Goal: Information Seeking & Learning: Learn about a topic

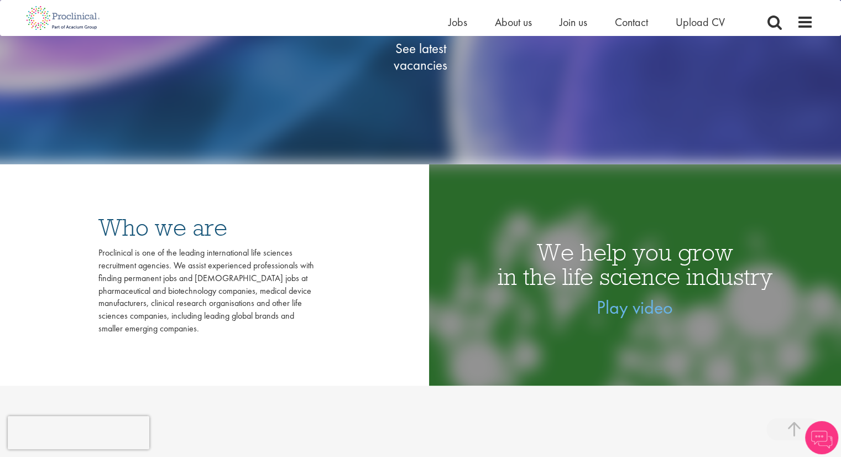
scroll to position [277, 0]
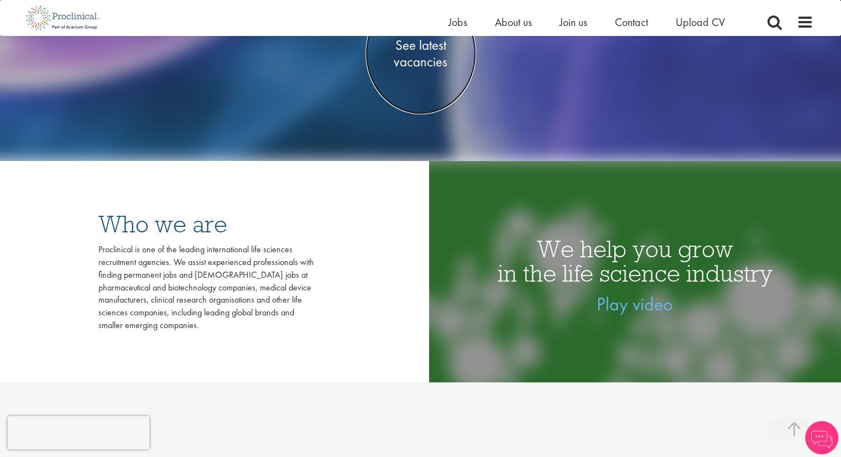
click at [414, 61] on span "See latest vacancies" at bounding box center [421, 53] width 111 height 33
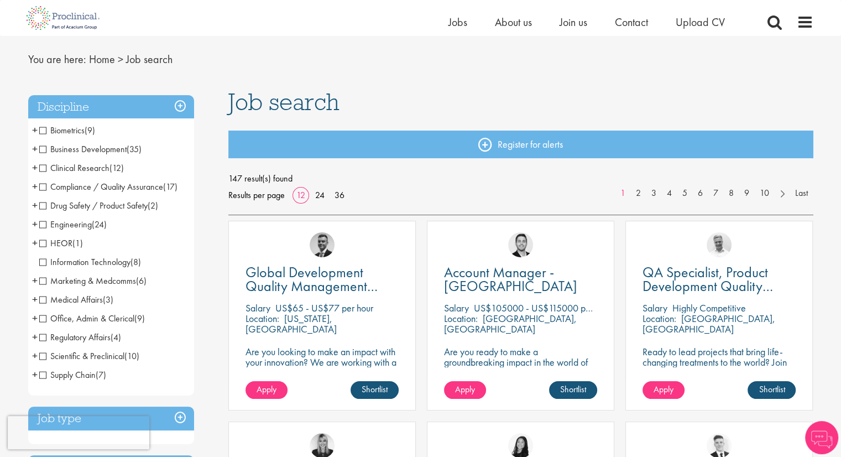
scroll to position [55, 0]
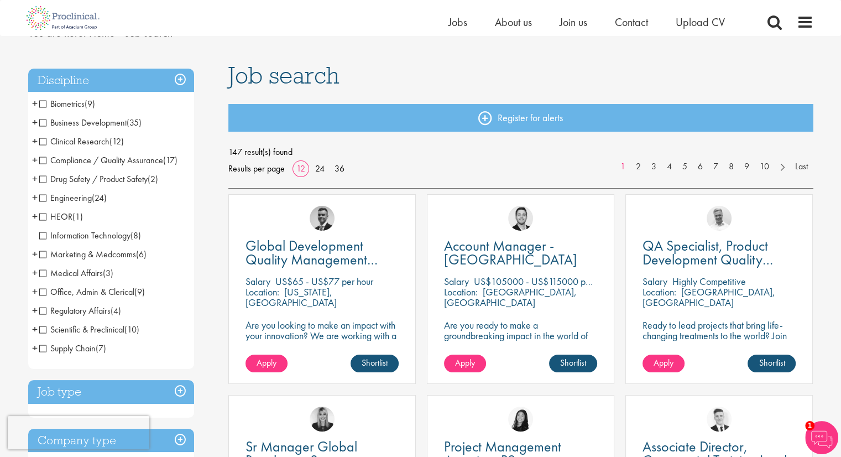
click at [43, 196] on span "Engineering" at bounding box center [65, 198] width 53 height 12
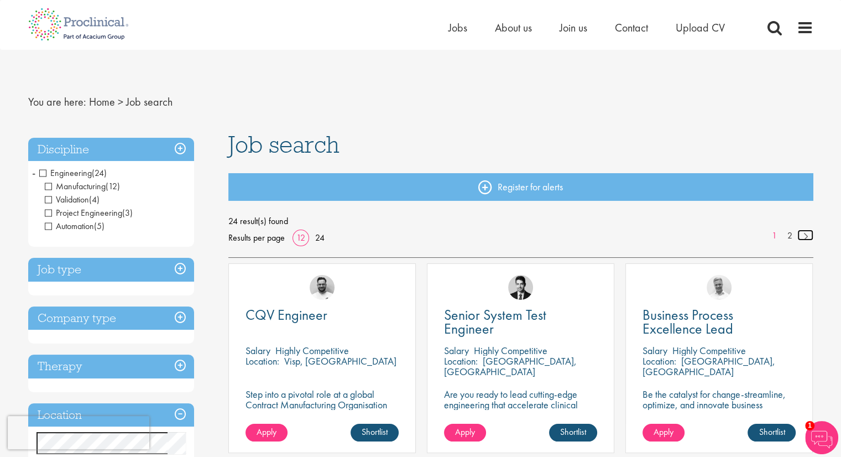
click at [804, 236] on link at bounding box center [806, 235] width 16 height 11
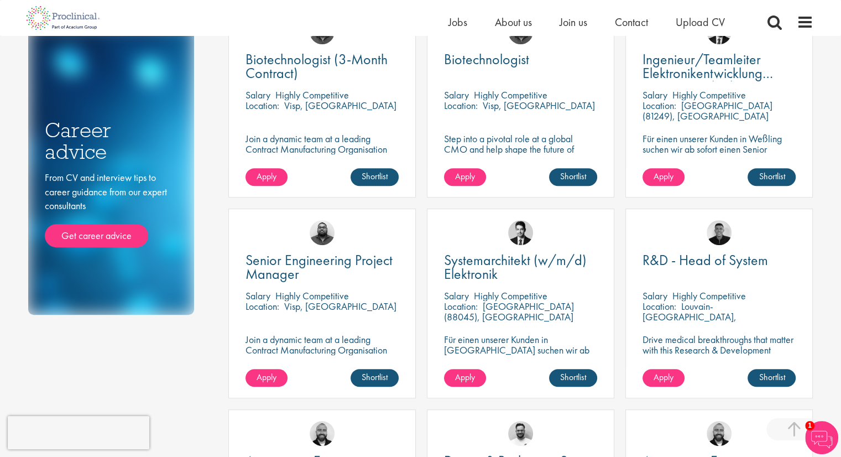
scroll to position [55, 0]
